Goal: Navigation & Orientation: Find specific page/section

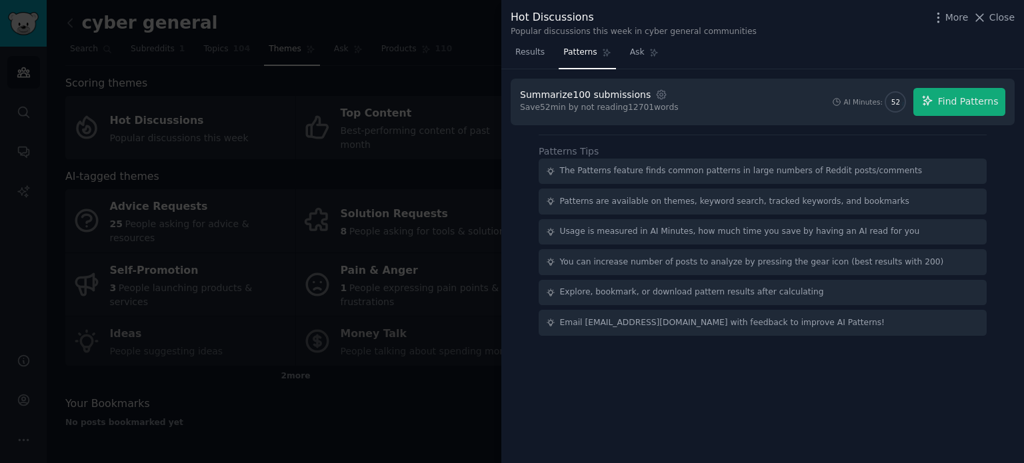
click at [239, 386] on div at bounding box center [512, 231] width 1024 height 463
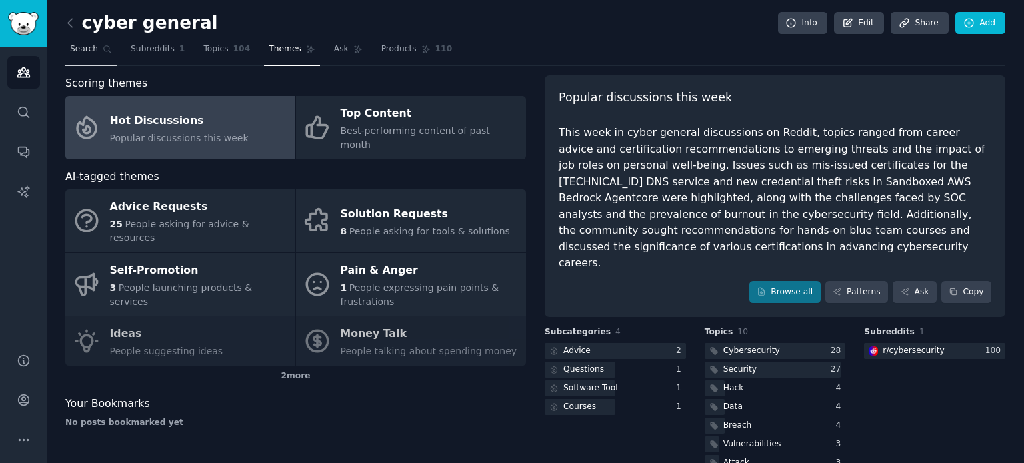
click at [83, 51] on span "Search" at bounding box center [84, 49] width 28 height 12
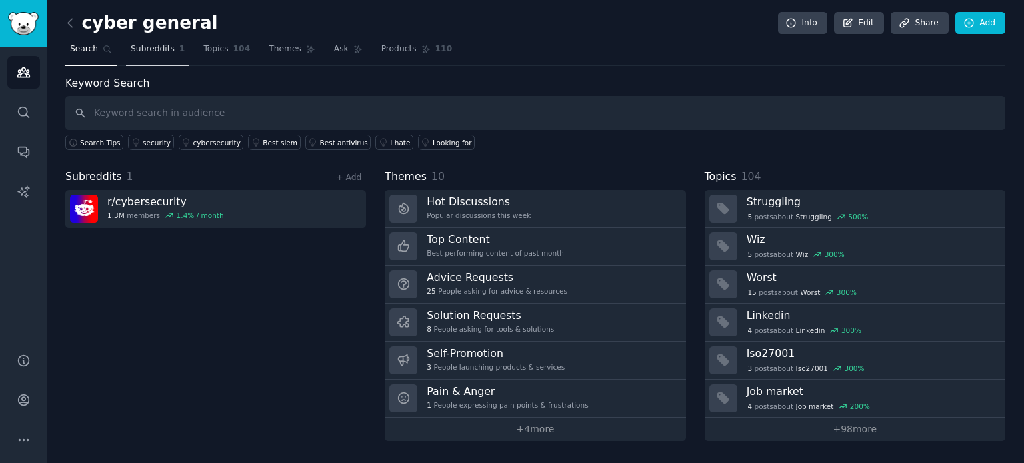
click at [140, 50] on span "Subreddits" at bounding box center [153, 49] width 44 height 12
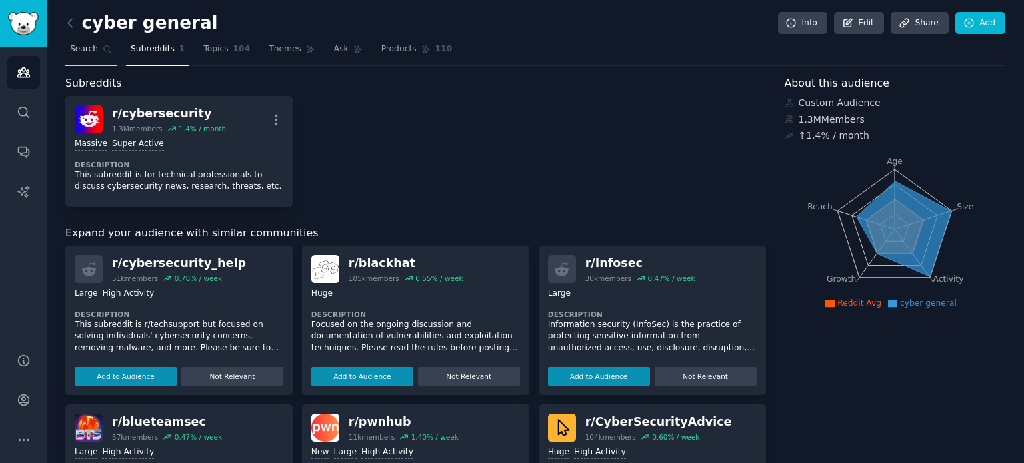
click at [97, 55] on link "Search" at bounding box center [90, 52] width 51 height 27
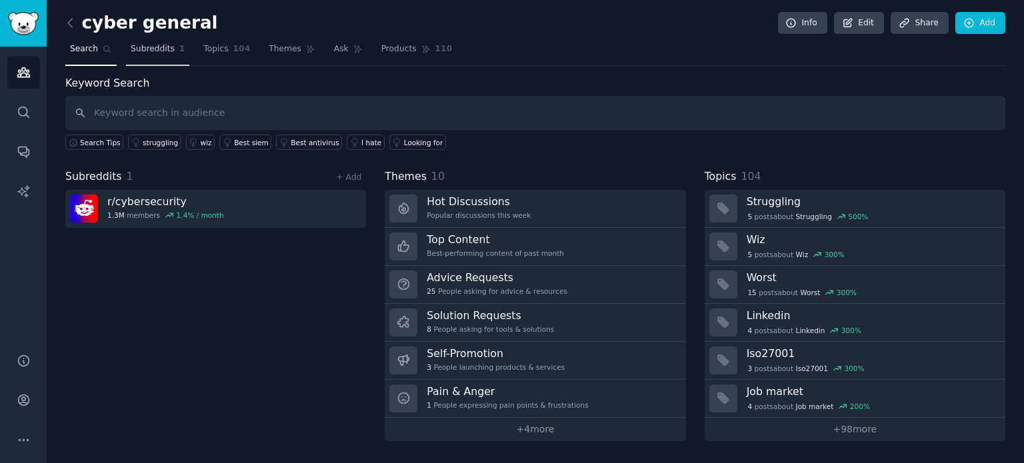
click at [128, 56] on link "Subreddits 1" at bounding box center [157, 52] width 63 height 27
